Goal: Task Accomplishment & Management: Complete application form

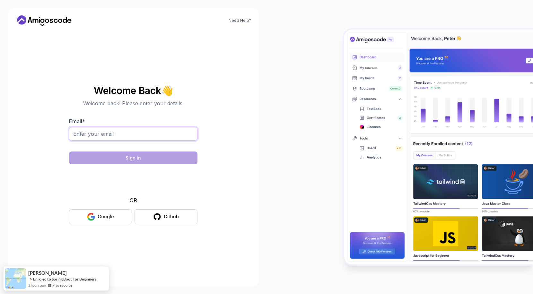
click at [98, 135] on input "Email *" at bounding box center [133, 133] width 128 height 13
type input "[EMAIL_ADDRESS][DOMAIN_NAME]"
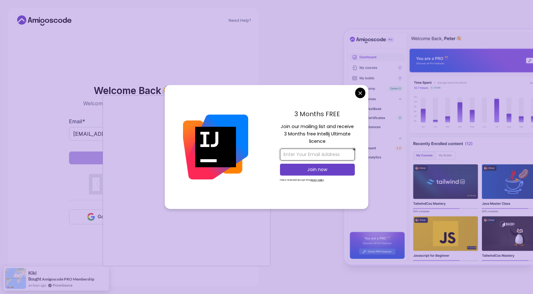
click at [325, 154] on input "email" at bounding box center [317, 155] width 75 height 12
type input "mustafa.akdemir24@gmail.com"
click at [324, 170] on p "Join now" at bounding box center [317, 169] width 61 height 6
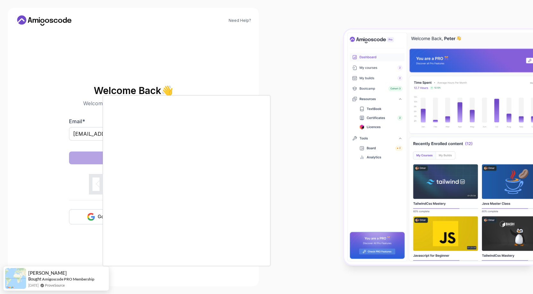
click at [318, 61] on body "Need Help? Welcome Back 👋 Welcome back! Please enter your details. Email * must…" at bounding box center [266, 147] width 533 height 294
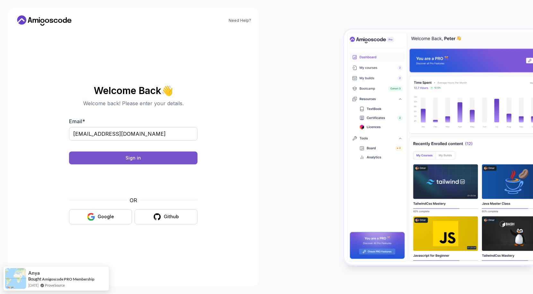
click at [145, 158] on button "Sign in" at bounding box center [133, 157] width 128 height 13
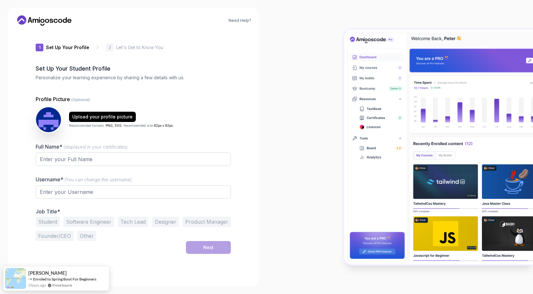
type input "gentleiguana67918"
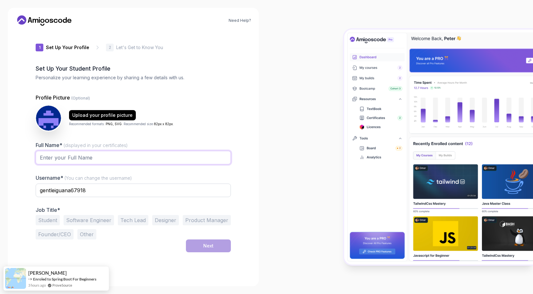
click at [145, 157] on input "Full Name* (displayed in your certificates)" at bounding box center [133, 157] width 195 height 13
type input "[PERSON_NAME]"
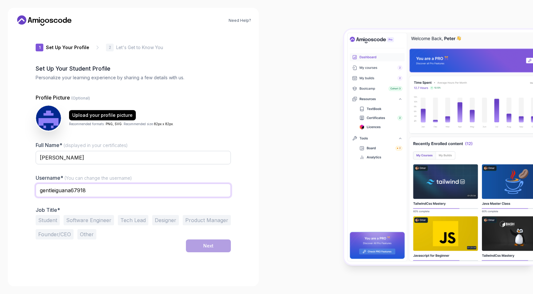
drag, startPoint x: 107, startPoint y: 189, endPoint x: 125, endPoint y: 189, distance: 18.0
click at [108, 189] on input "gentleiguana67918" at bounding box center [133, 190] width 195 height 13
type input "makdemir24"
click at [94, 224] on button "Software Engineer" at bounding box center [89, 220] width 50 height 10
click at [210, 249] on button "Next" at bounding box center [208, 245] width 45 height 13
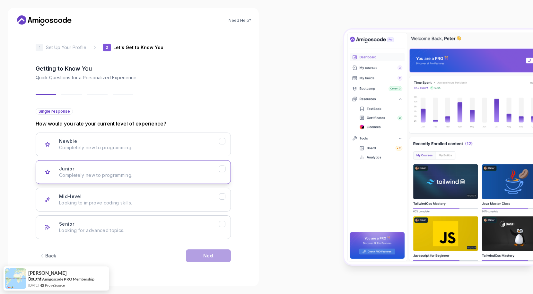
click at [171, 168] on div "Junior Completely new to programming." at bounding box center [139, 172] width 160 height 13
click at [206, 253] on div "Next" at bounding box center [208, 255] width 10 height 6
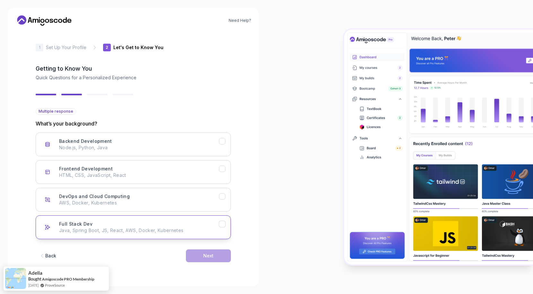
click at [164, 224] on div "Full Stack Dev Java, Spring Boot, JS, React, AWS, Docker, Kubernetes" at bounding box center [139, 227] width 160 height 13
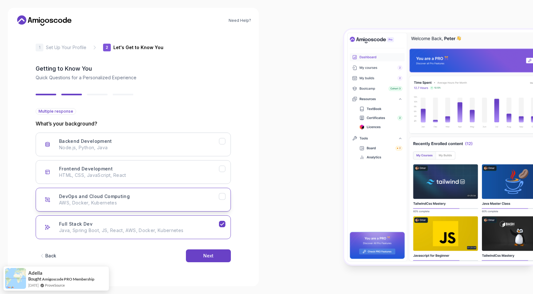
click at [163, 202] on p "AWS, Docker, Kubernetes" at bounding box center [139, 203] width 160 height 6
click at [153, 173] on p "HTML, CSS, JavaScript, React" at bounding box center [139, 175] width 160 height 6
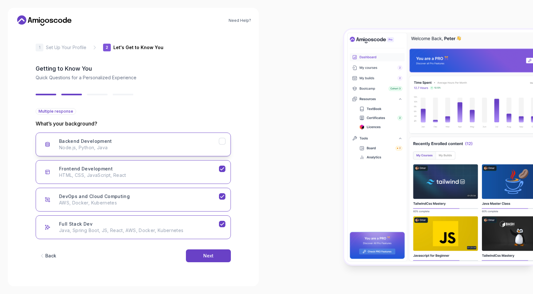
click at [154, 148] on p "Node.js, Python, Java" at bounding box center [139, 147] width 160 height 6
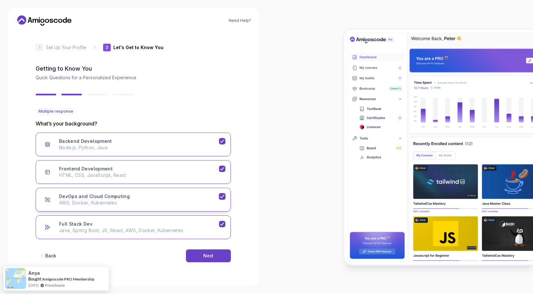
click at [160, 196] on div "DevOps and Cloud Computing AWS, Docker, Kubernetes" at bounding box center [139, 199] width 160 height 13
click at [210, 257] on div "Next" at bounding box center [208, 255] width 10 height 6
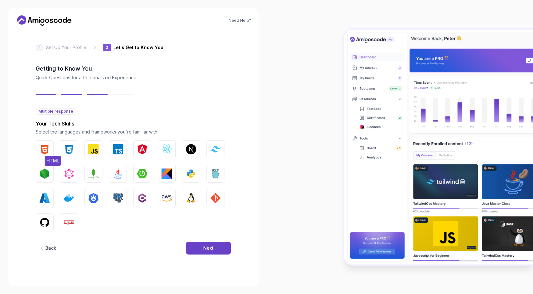
click at [51, 148] on button "HTML" at bounding box center [45, 149] width 18 height 18
click at [73, 149] on img "button" at bounding box center [69, 149] width 10 height 10
drag, startPoint x: 94, startPoint y: 148, endPoint x: 103, endPoint y: 148, distance: 9.0
click at [95, 148] on img "button" at bounding box center [93, 149] width 10 height 10
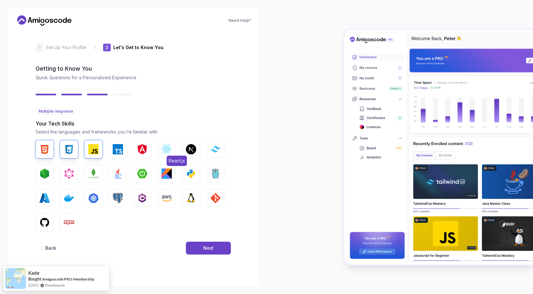
click at [160, 150] on button "React.js" at bounding box center [167, 149] width 18 height 18
click at [185, 173] on button "Python" at bounding box center [191, 174] width 18 height 18
click at [122, 176] on button "Java" at bounding box center [118, 174] width 18 height 18
click at [43, 218] on img "button" at bounding box center [44, 222] width 10 height 10
click at [186, 201] on img "button" at bounding box center [191, 198] width 10 height 10
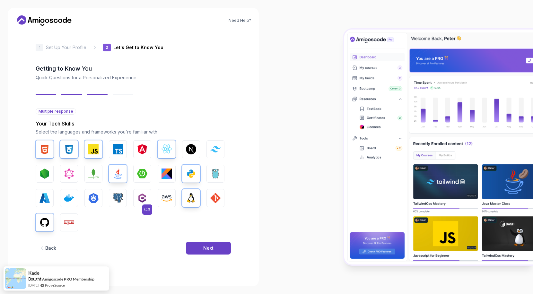
click at [135, 198] on button "C#" at bounding box center [142, 198] width 18 height 18
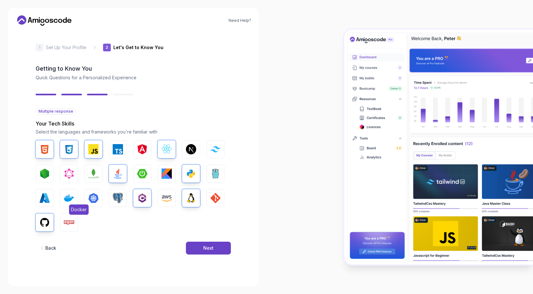
click at [62, 199] on button "Docker" at bounding box center [69, 198] width 18 height 18
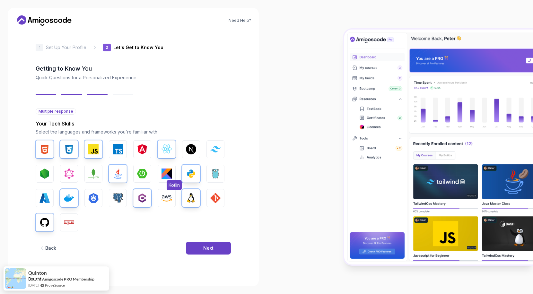
click at [167, 174] on img "button" at bounding box center [166, 173] width 10 height 10
click at [208, 195] on button "GIT" at bounding box center [215, 198] width 18 height 18
click at [35, 170] on div "2 Let's Get to Know You 1 Set Up Your Profile 2 Let's Get to Know You Getting t…" at bounding box center [133, 155] width 216 height 248
click at [119, 148] on img "button" at bounding box center [118, 149] width 10 height 10
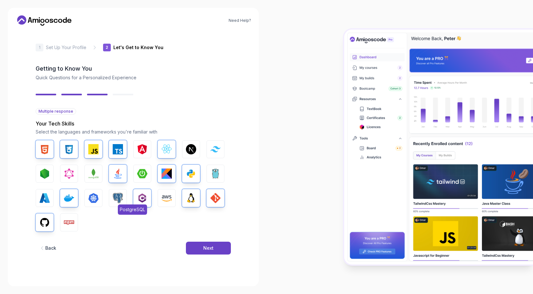
drag, startPoint x: 112, startPoint y: 188, endPoint x: 113, endPoint y: 192, distance: 3.3
click at [113, 191] on div "HTML CSS JavaScript TypeScript Angular React.js Next.js Tailwind CSS Node.js Gr…" at bounding box center [133, 185] width 195 height 91
click at [120, 197] on img "button" at bounding box center [118, 198] width 10 height 10
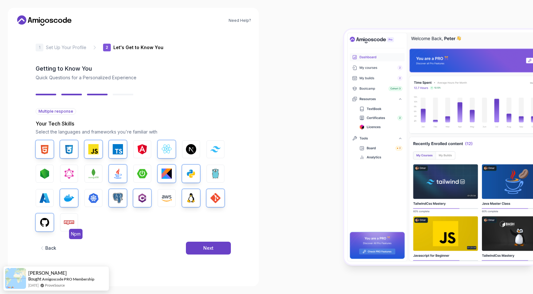
click at [66, 223] on img "button" at bounding box center [69, 222] width 10 height 10
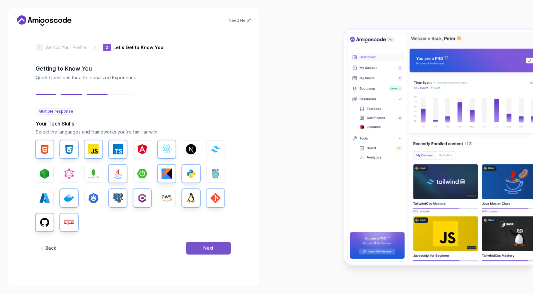
click at [208, 247] on div "Next" at bounding box center [208, 248] width 10 height 6
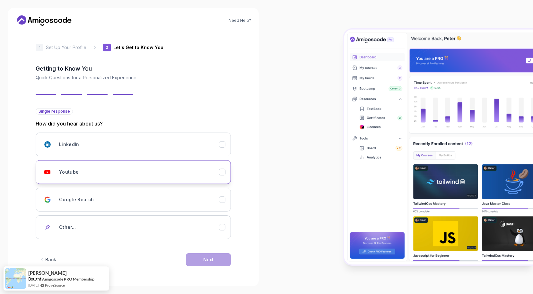
click at [169, 168] on div "Youtube" at bounding box center [139, 172] width 160 height 13
click at [214, 260] on button "Next" at bounding box center [208, 259] width 45 height 13
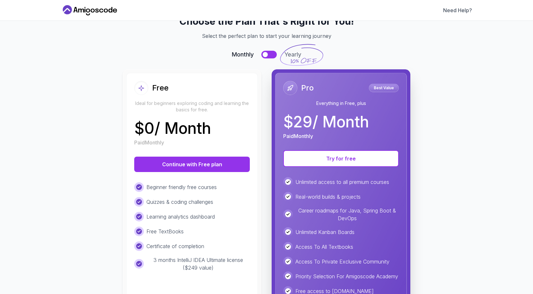
scroll to position [53, 0]
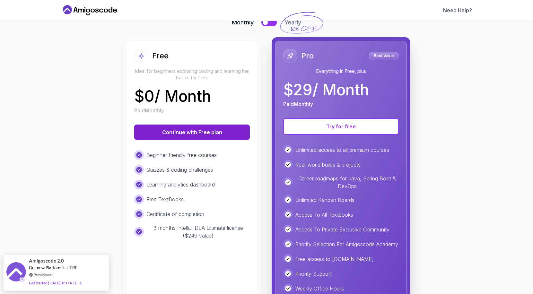
click at [196, 138] on button "Continue with Free plan" at bounding box center [191, 131] width 115 height 15
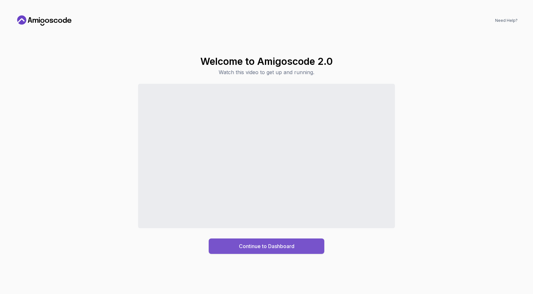
click at [275, 245] on div "Continue to Dashboard" at bounding box center [266, 246] width 55 height 8
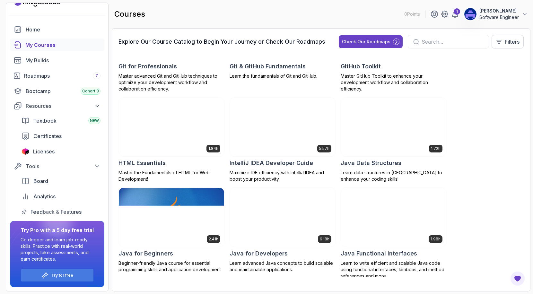
scroll to position [321, 0]
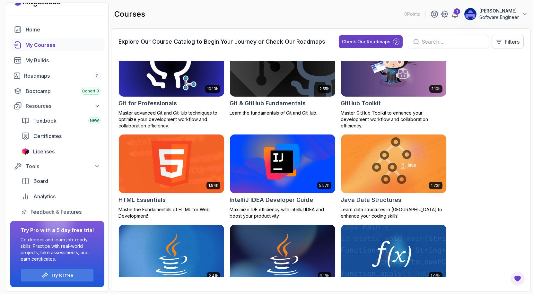
click at [159, 108] on div "10.13h Git for Professionals Master advanced Git and GitHub techniques to optim…" at bounding box center [171, 83] width 106 height 92
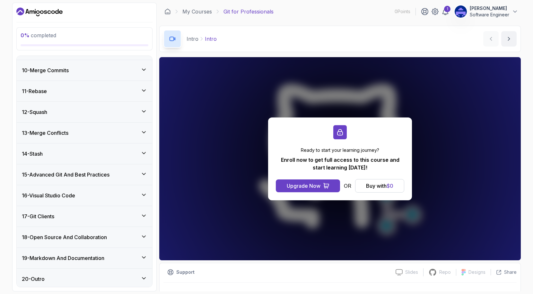
scroll to position [267, 0]
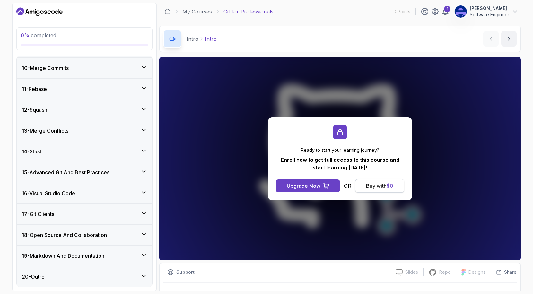
click at [378, 185] on div "Buy with $ 0" at bounding box center [379, 186] width 27 height 8
